Goal: Use online tool/utility: Utilize a website feature to perform a specific function

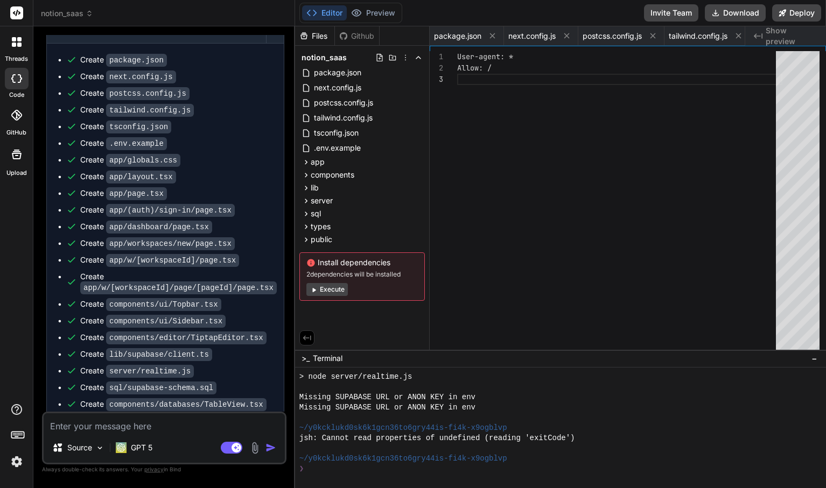
scroll to position [675, 0]
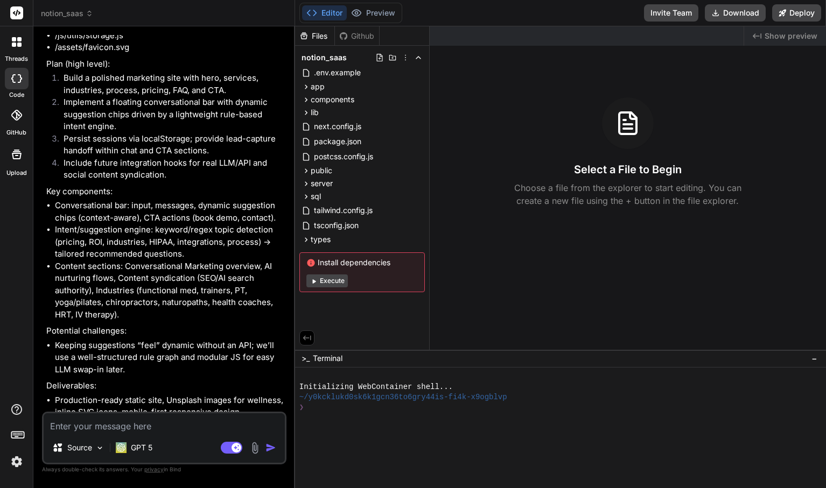
scroll to position [472, 0]
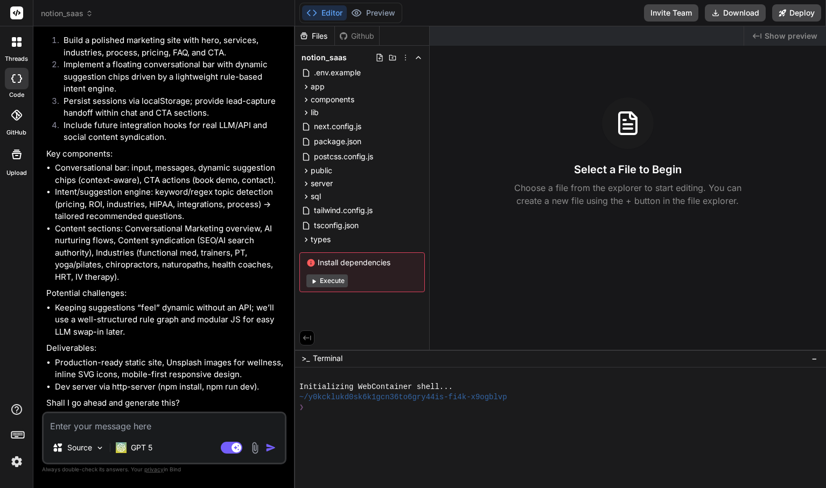
click at [192, 422] on textarea at bounding box center [164, 423] width 241 height 19
click at [324, 281] on button "Execute" at bounding box center [326, 281] width 41 height 13
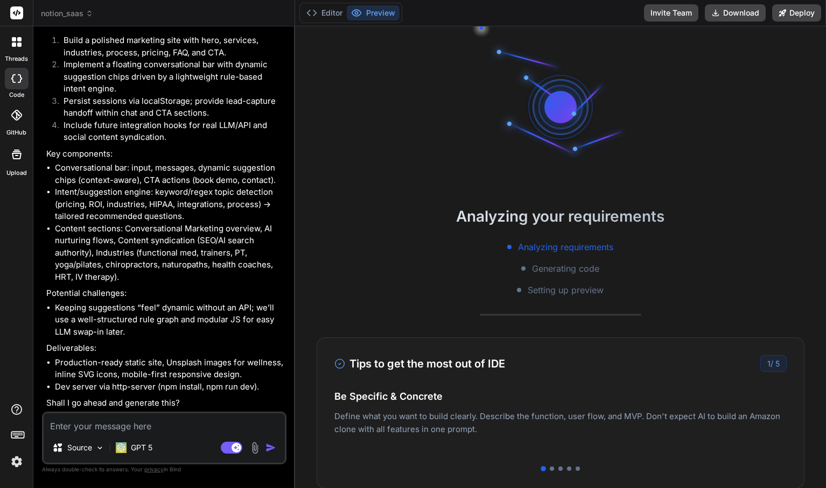
click at [167, 427] on textarea at bounding box center [164, 423] width 241 height 19
type textarea "x"
type textarea "y"
type textarea "x"
type textarea "ye"
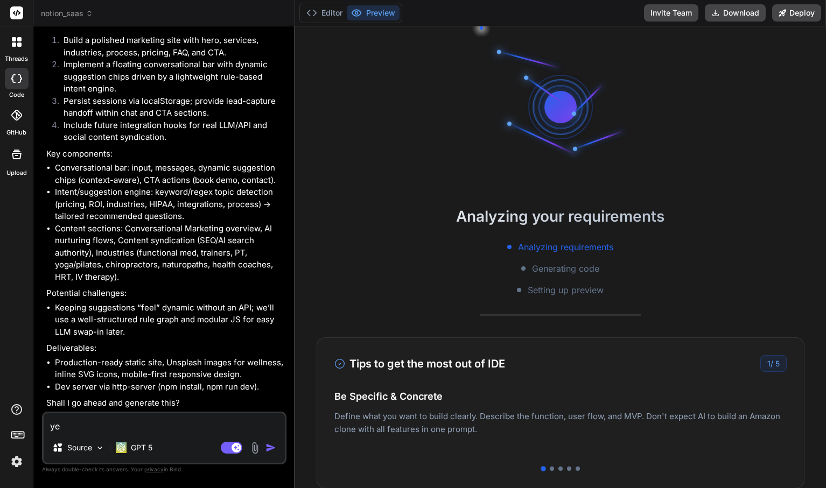
type textarea "x"
type textarea "yes"
type textarea "x"
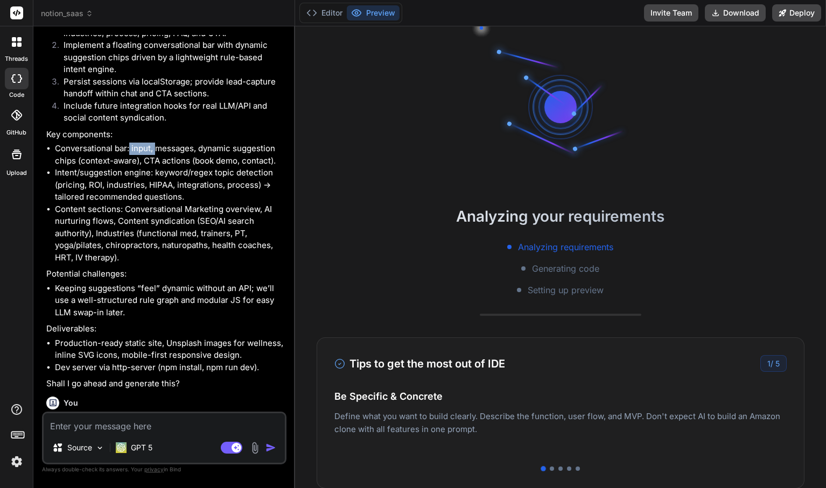
scroll to position [92, 0]
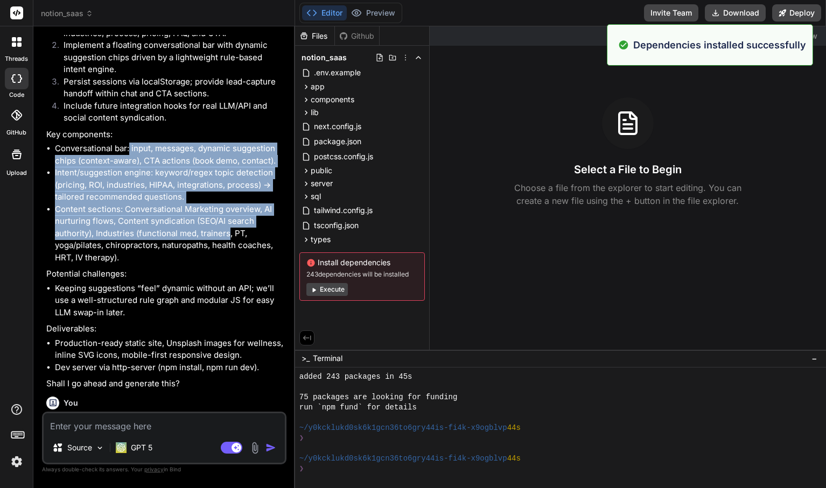
drag, startPoint x: 129, startPoint y: 173, endPoint x: 228, endPoint y: 258, distance: 130.3
click at [228, 258] on ul "Conversational bar: input, messages, dynamic suggestion chips (context-aware), …" at bounding box center [165, 203] width 238 height 121
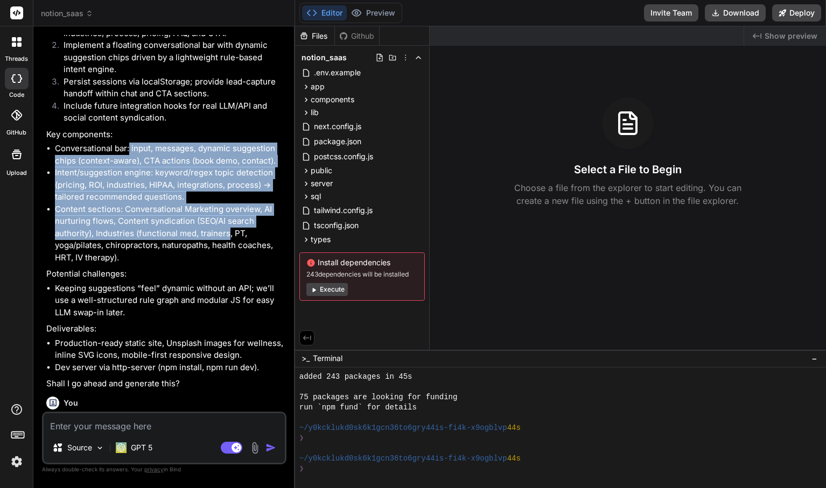
scroll to position [0, 0]
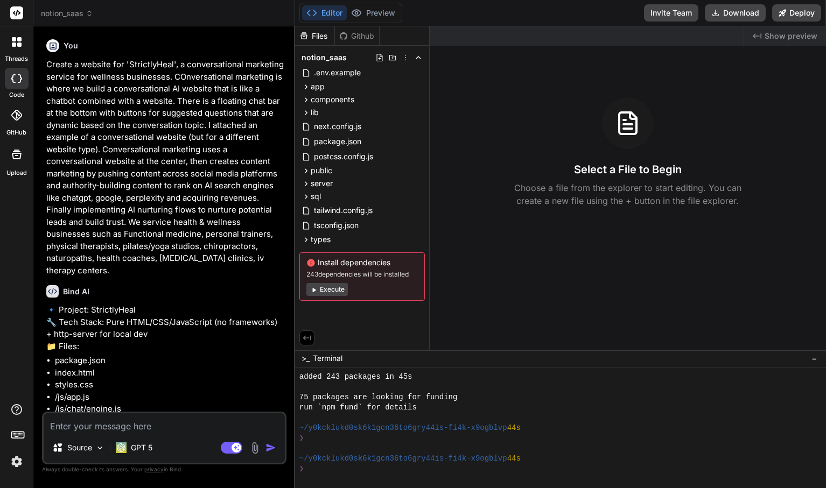
click at [82, 7] on header "notion_saas Created with Pixso." at bounding box center [164, 13] width 262 height 26
click at [93, 11] on icon at bounding box center [90, 14] width 8 height 8
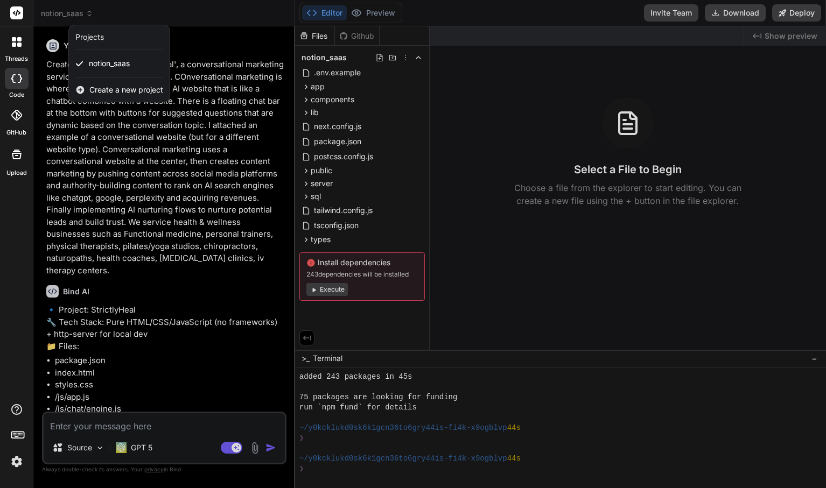
click at [93, 12] on div at bounding box center [413, 244] width 826 height 488
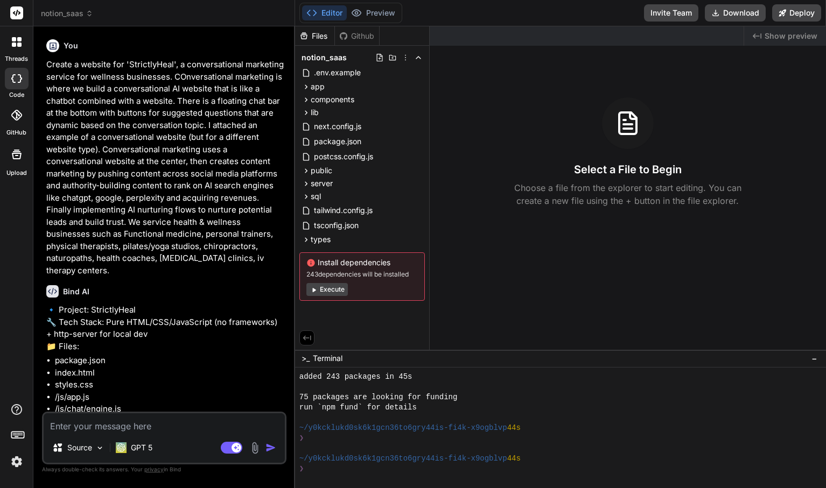
click at [337, 295] on button "Execute" at bounding box center [326, 289] width 41 height 13
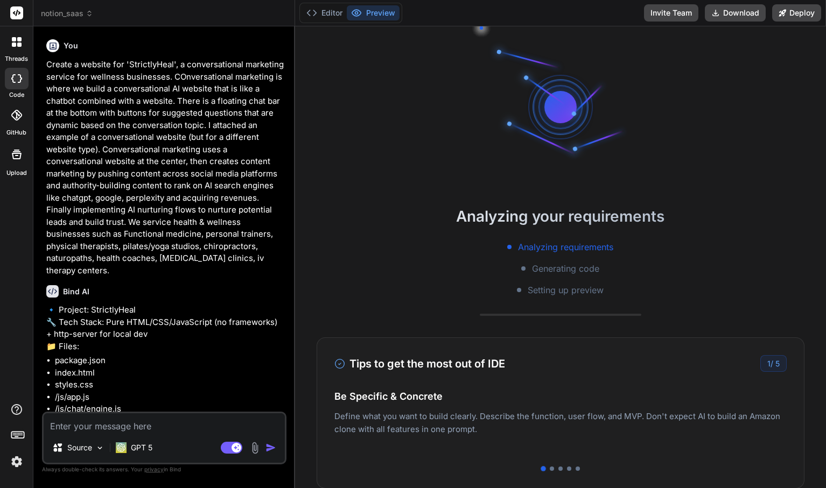
scroll to position [245, 0]
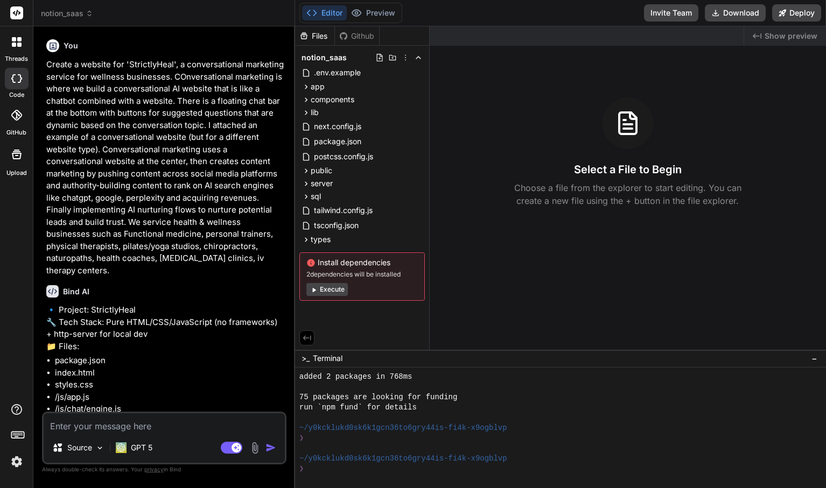
click at [332, 289] on button "Execute" at bounding box center [326, 289] width 41 height 13
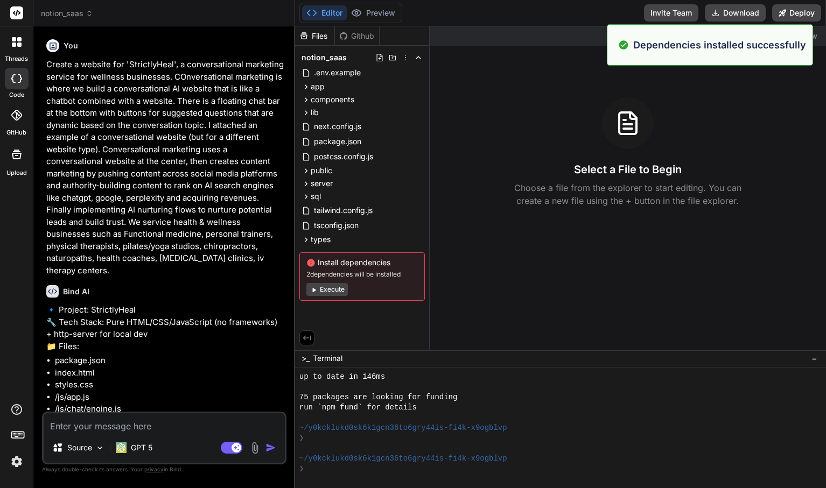
scroll to position [398, 0]
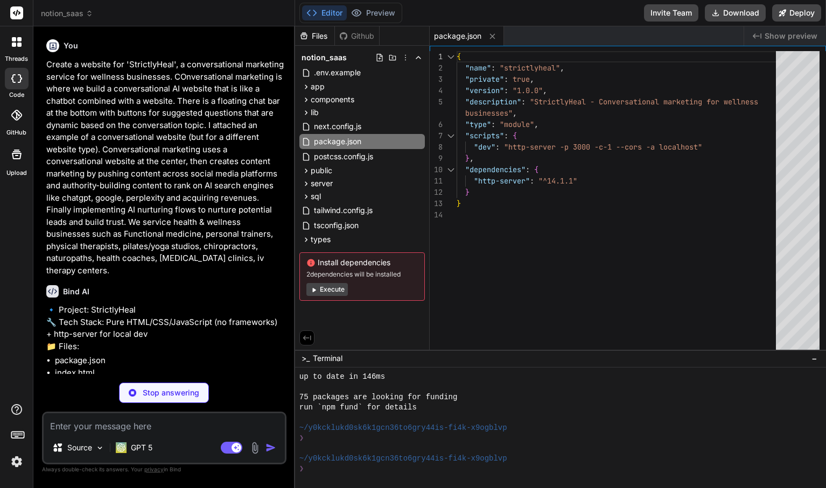
click at [800, 34] on span "Show preview" at bounding box center [791, 36] width 53 height 11
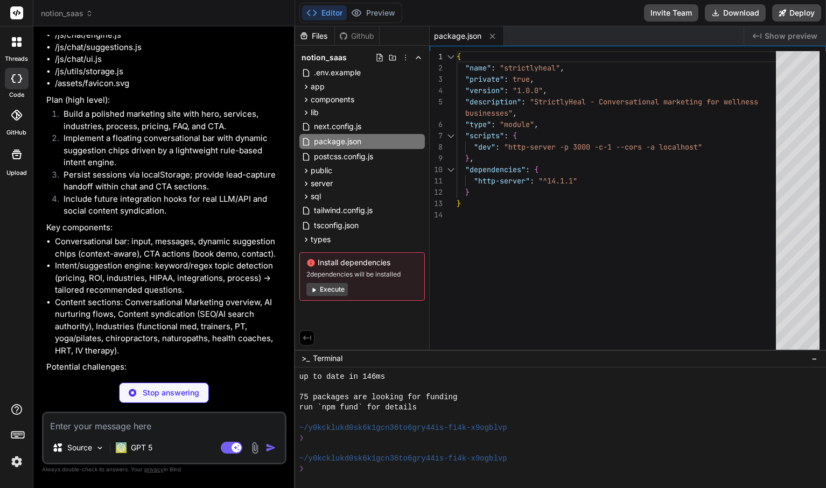
scroll to position [659, 0]
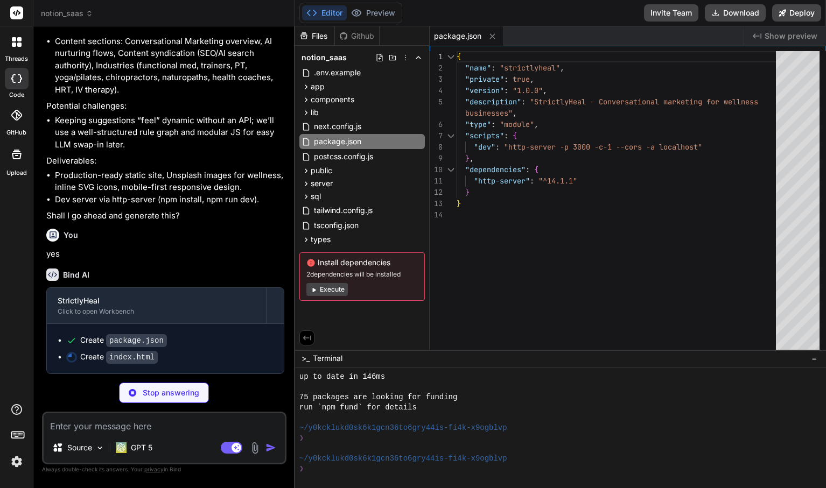
type textarea "x"
type textarea "</form> </div> </div> <script type="module" src="js/app.js"></script> </body> <…"
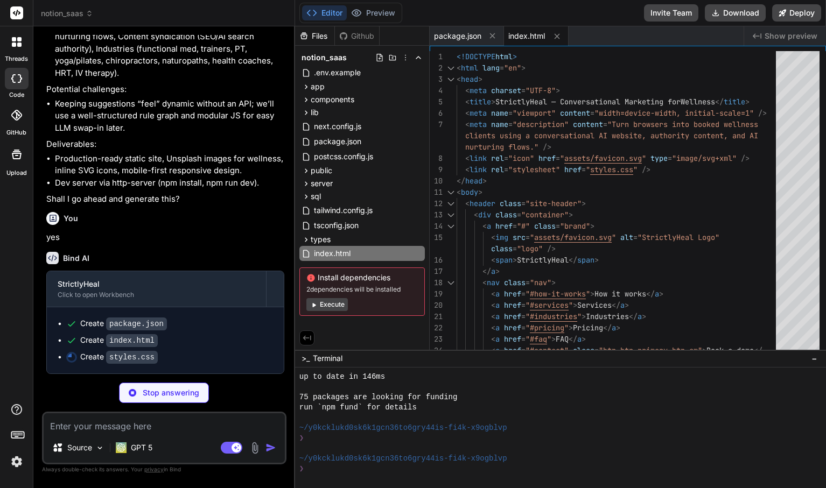
type textarea "x"
type textarea ".[DOMAIN_NAME] { position: absolute; top: 64px; left: 0; right: 0; background: …"
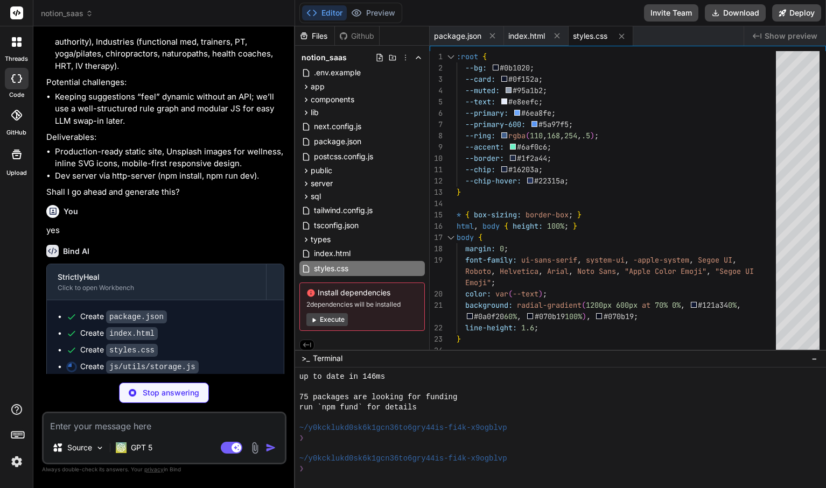
type textarea "x"
type textarea "};"
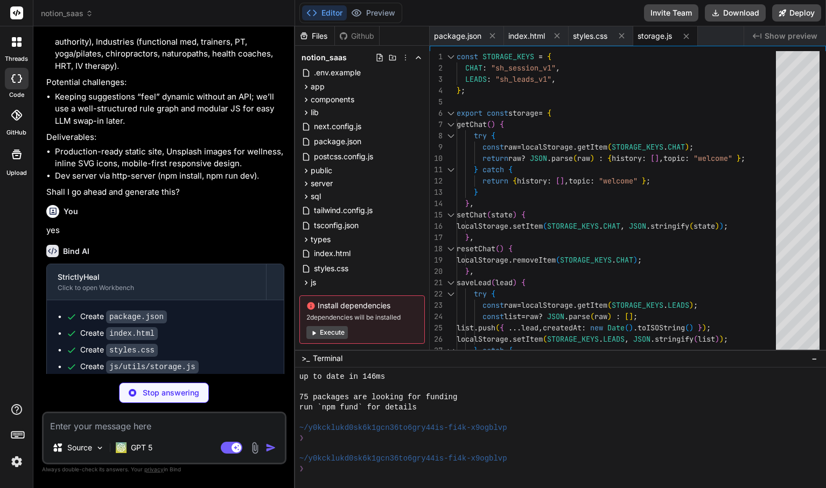
type textarea "x"
type textarea ""How does the process work?", ], }; export function getSuggestions(topic = "wel…"
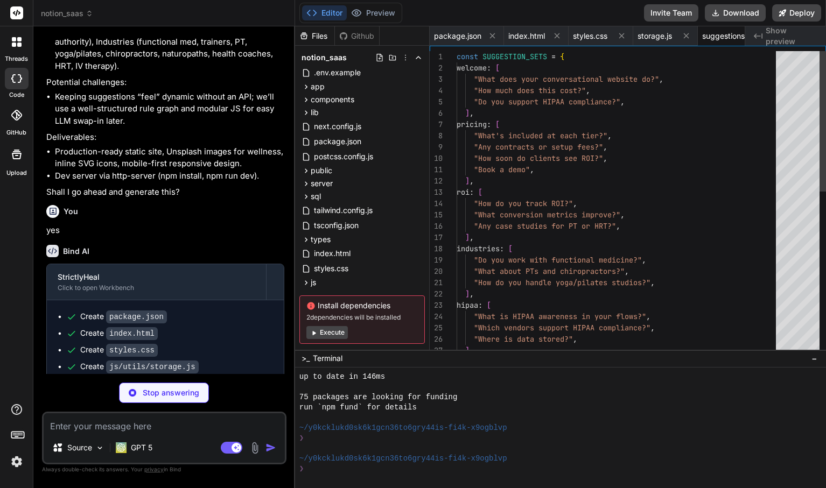
scroll to position [0, 31]
type textarea "x"
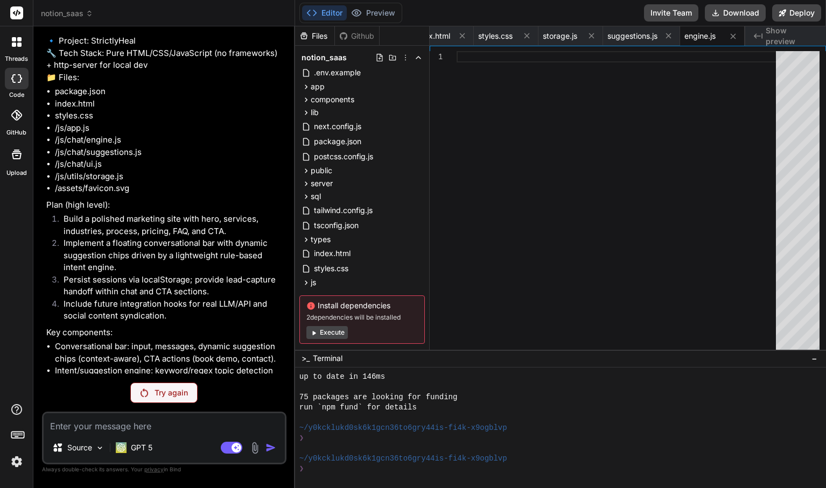
scroll to position [242, 0]
